Goal: Navigation & Orientation: Find specific page/section

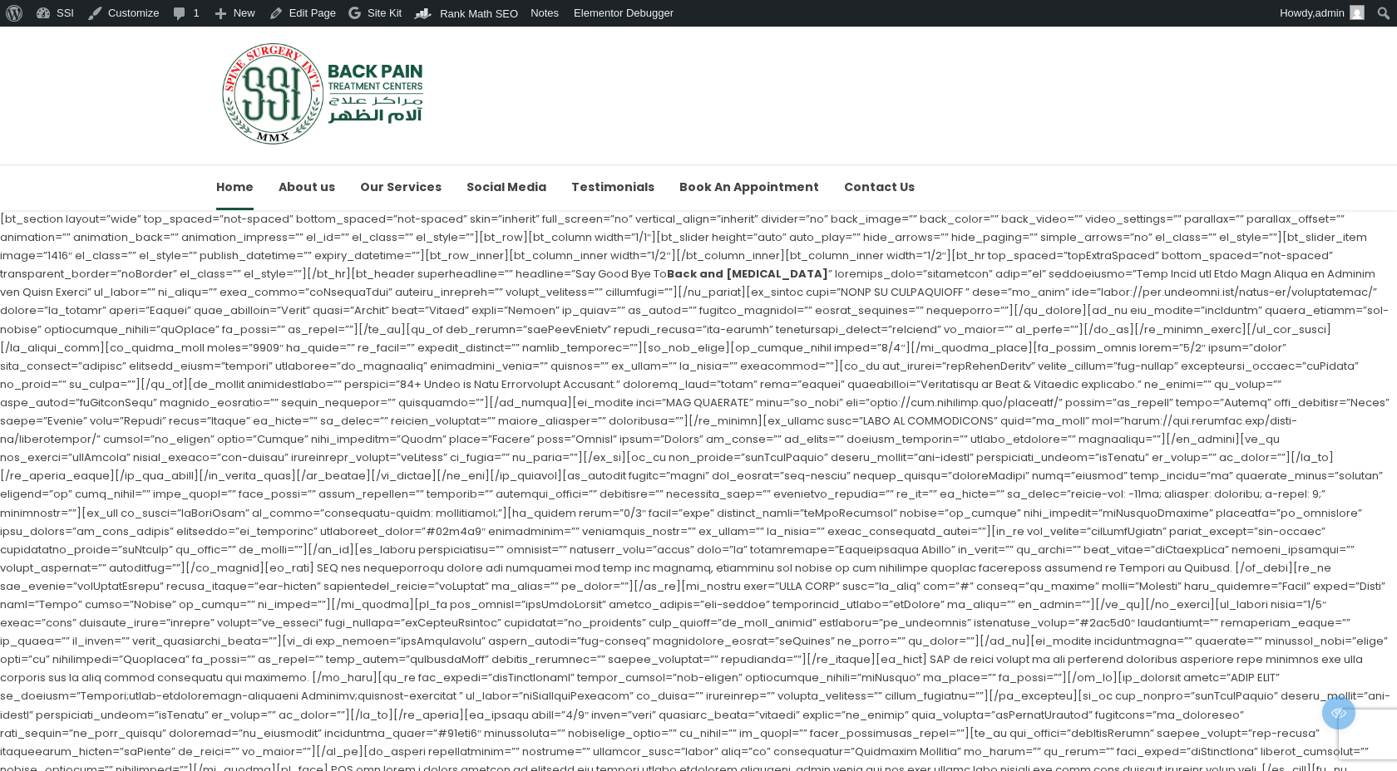
click at [307, 14] on link "Edit Page" at bounding box center [302, 13] width 81 height 27
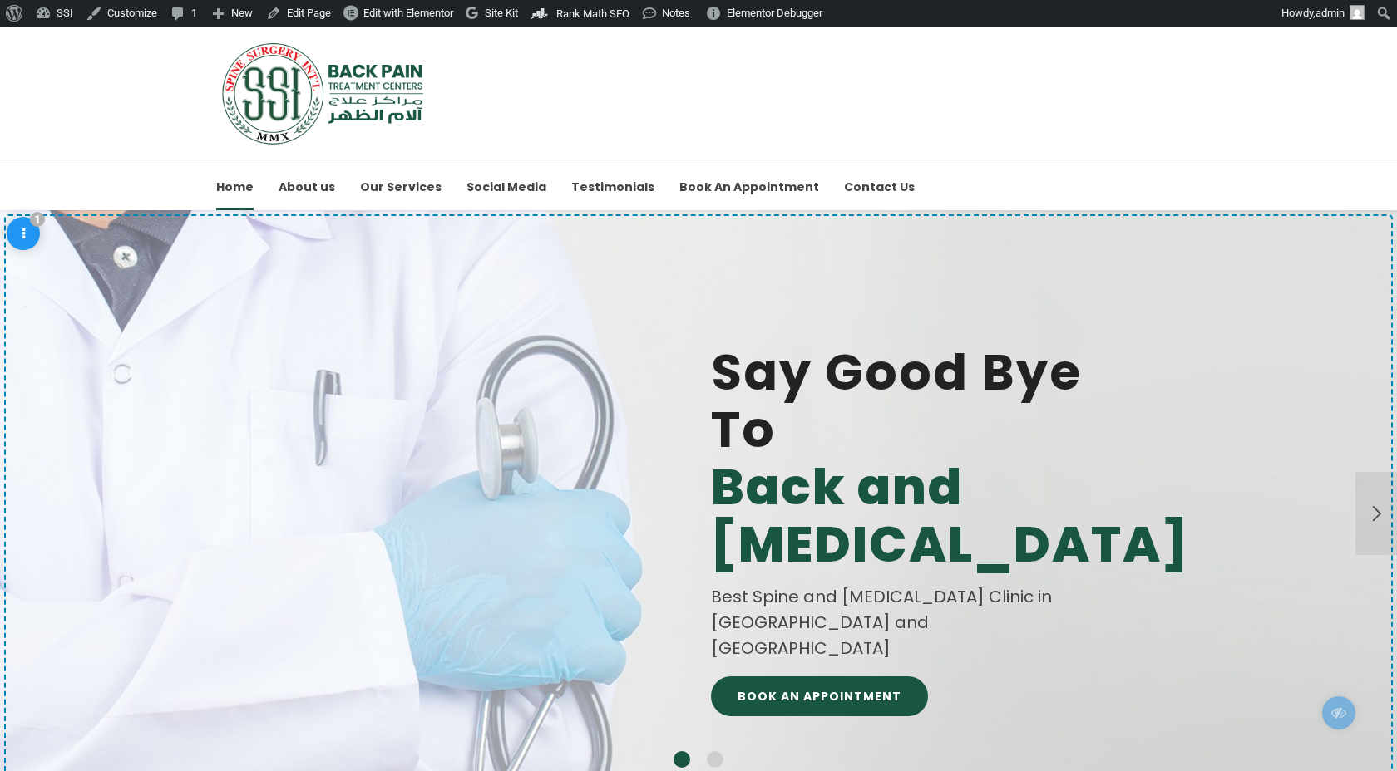
click at [354, 70] on img at bounding box center [324, 94] width 217 height 104
click at [471, 357] on div "Say Good Bye To Back and [MEDICAL_DATA] Best Spine and [MEDICAL_DATA] Clinic in…" at bounding box center [698, 514] width 823 height 608
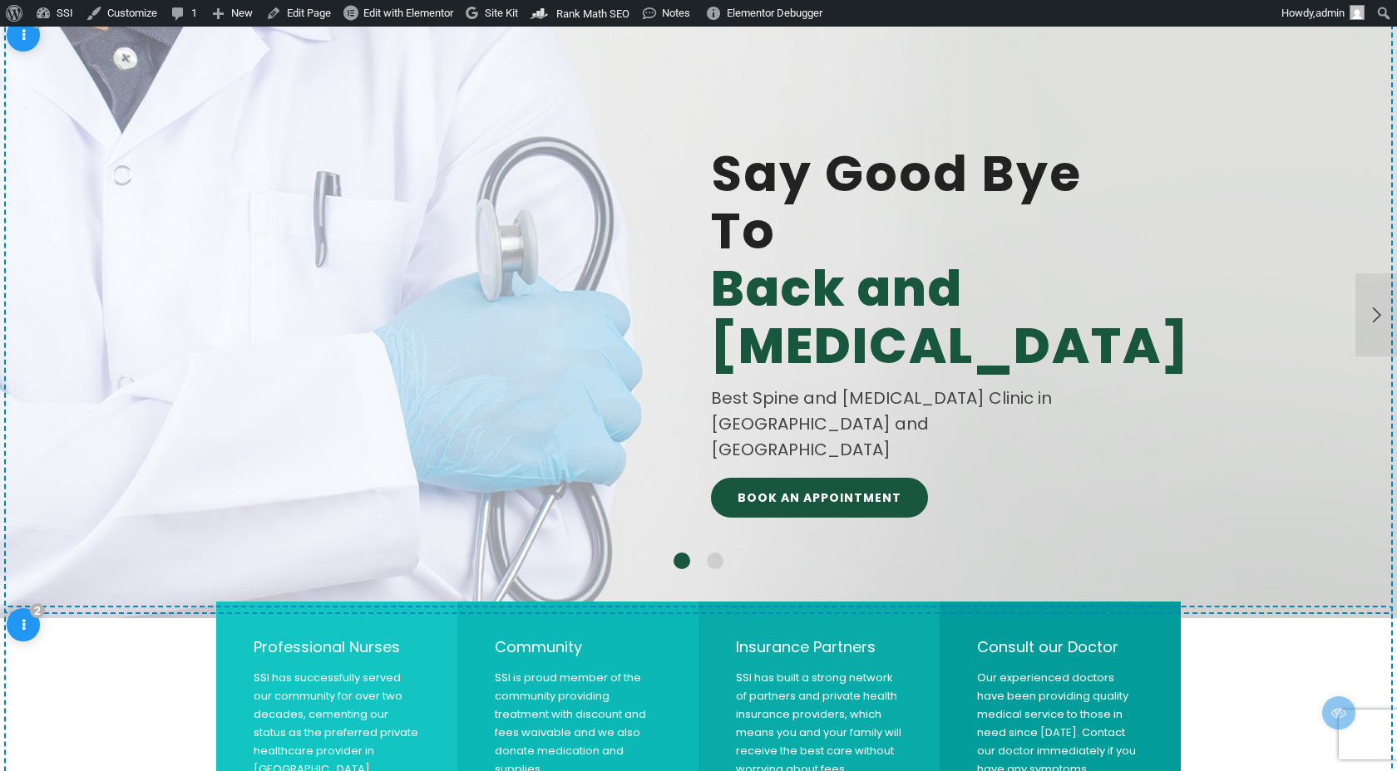
scroll to position [205, 0]
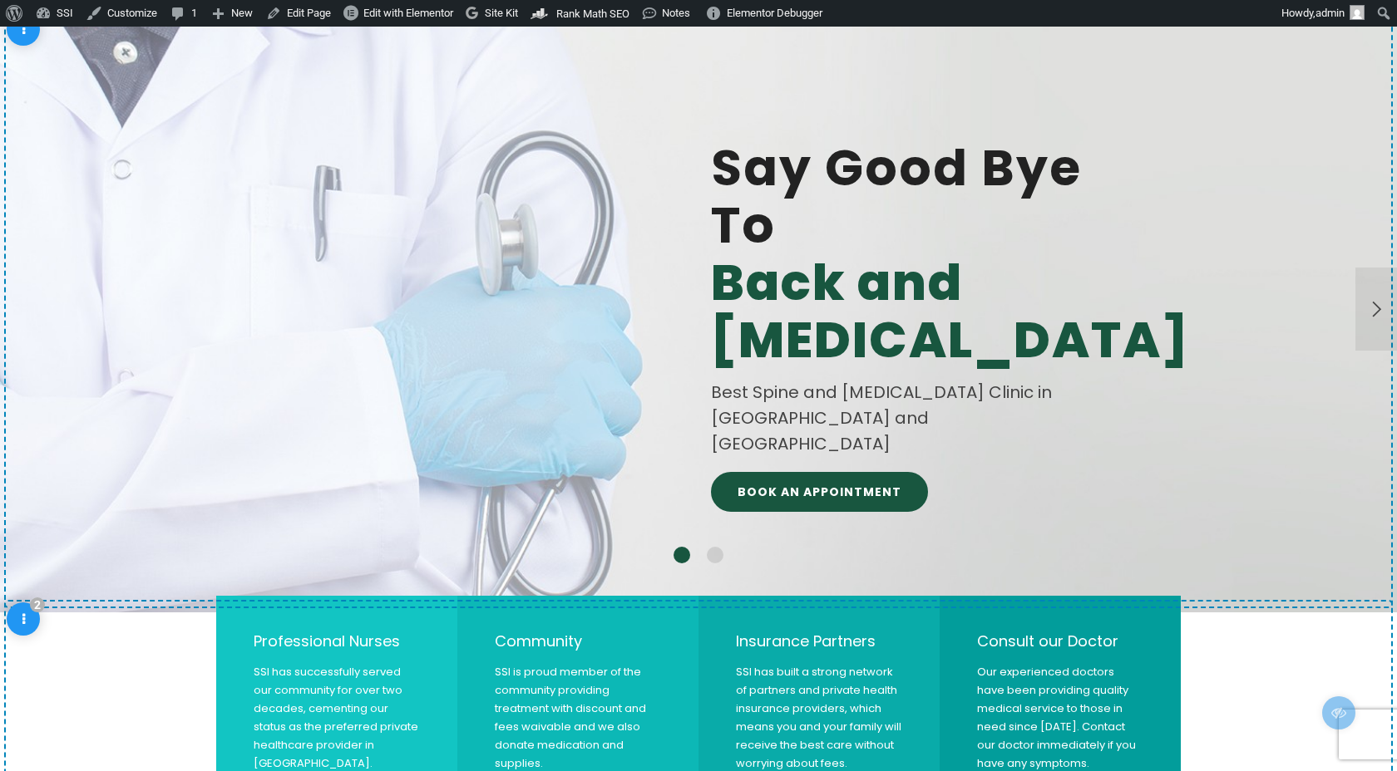
click at [464, 424] on div "Say Good Bye To Back and Neck Pain Best Spine and Neck Pain Clinic in Bahrain a…" at bounding box center [698, 310] width 823 height 608
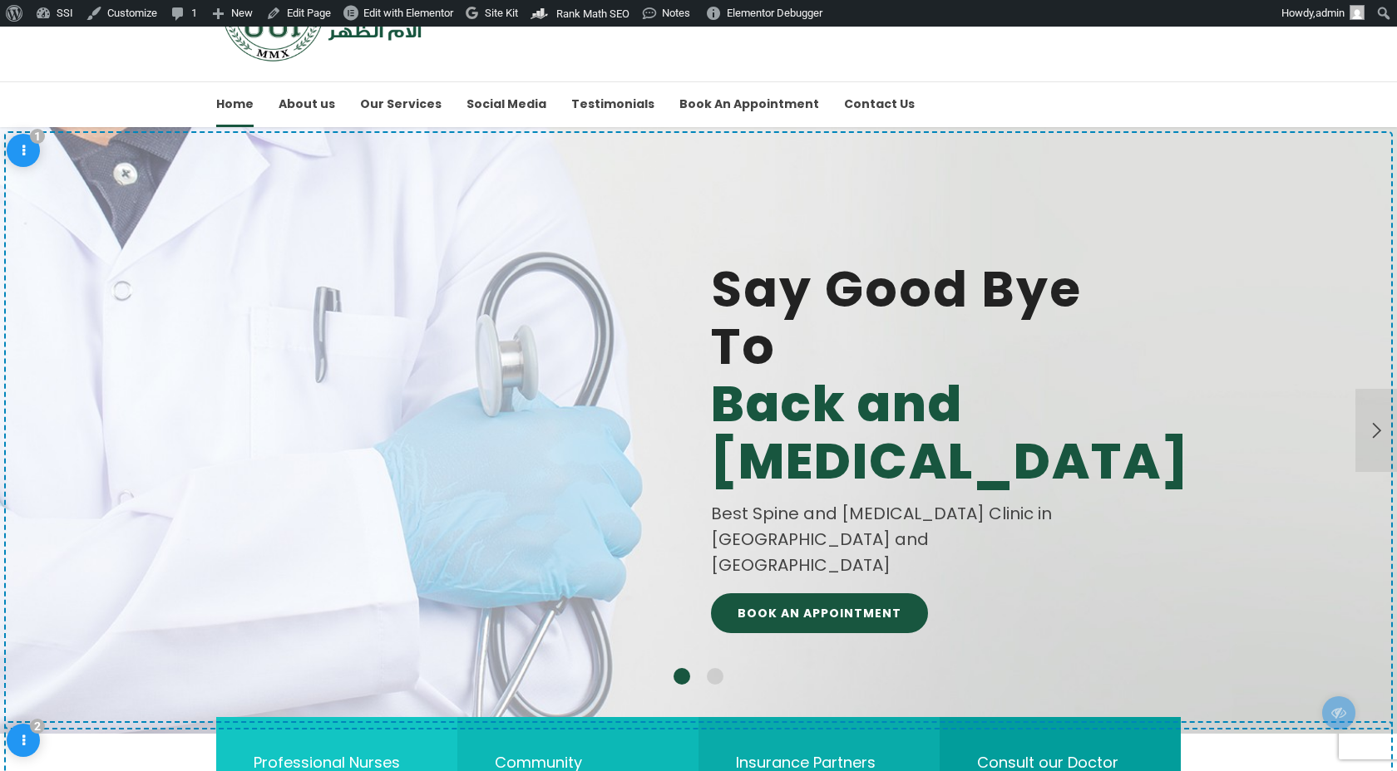
scroll to position [0, 0]
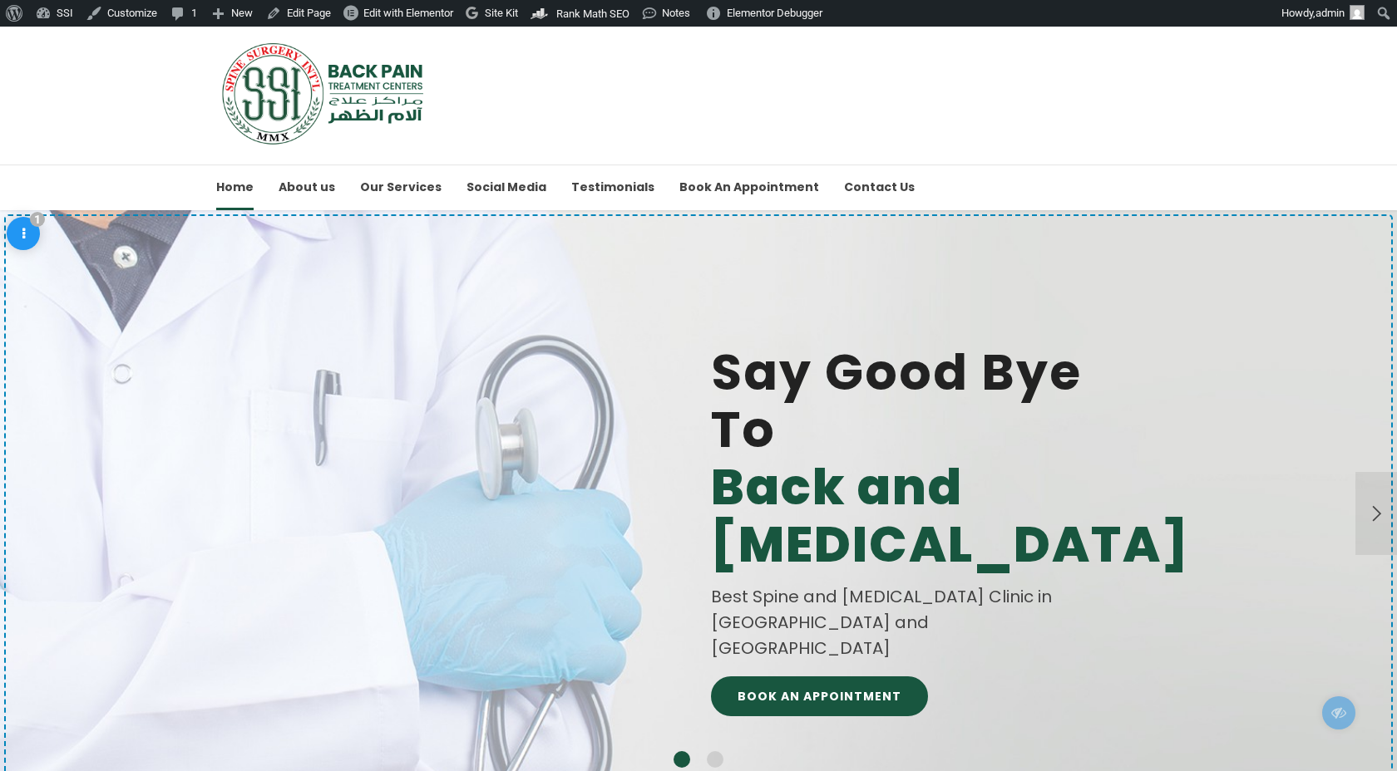
click at [298, 96] on img at bounding box center [324, 94] width 217 height 104
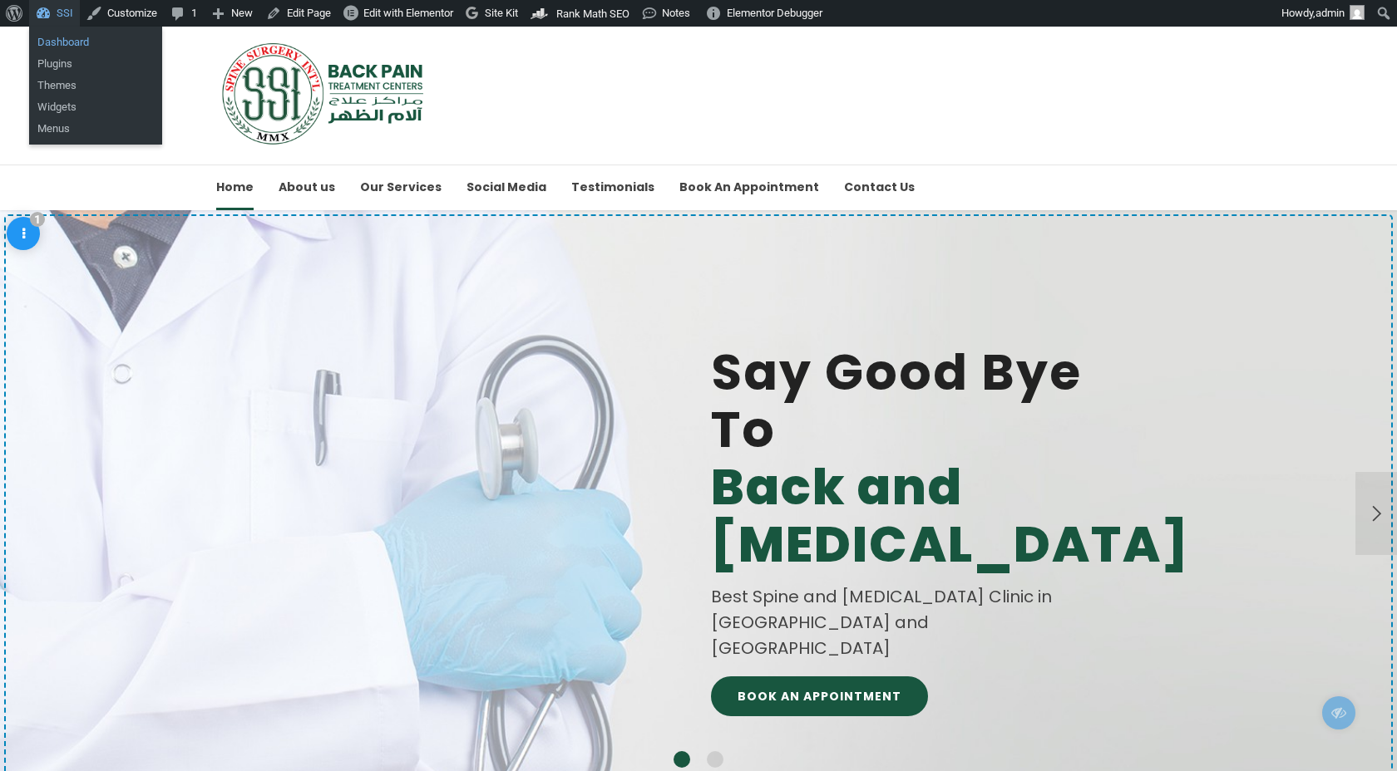
click at [65, 46] on link "Dashboard" at bounding box center [95, 43] width 133 height 22
